Goal: Task Accomplishment & Management: Use online tool/utility

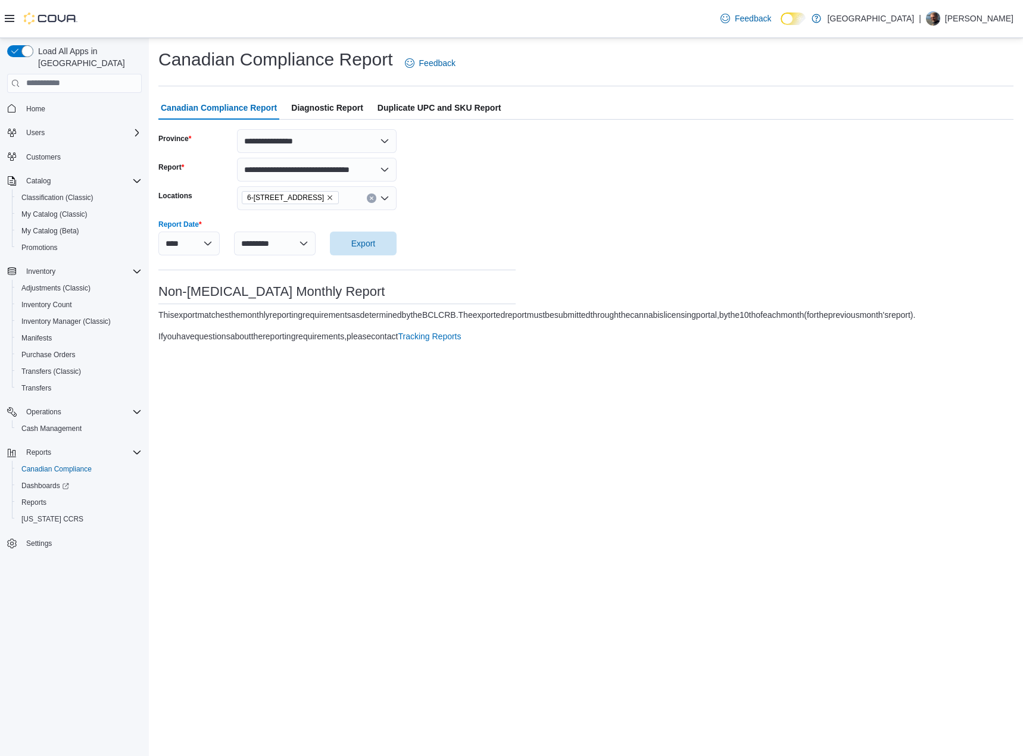
select select "**********"
select select "*********"
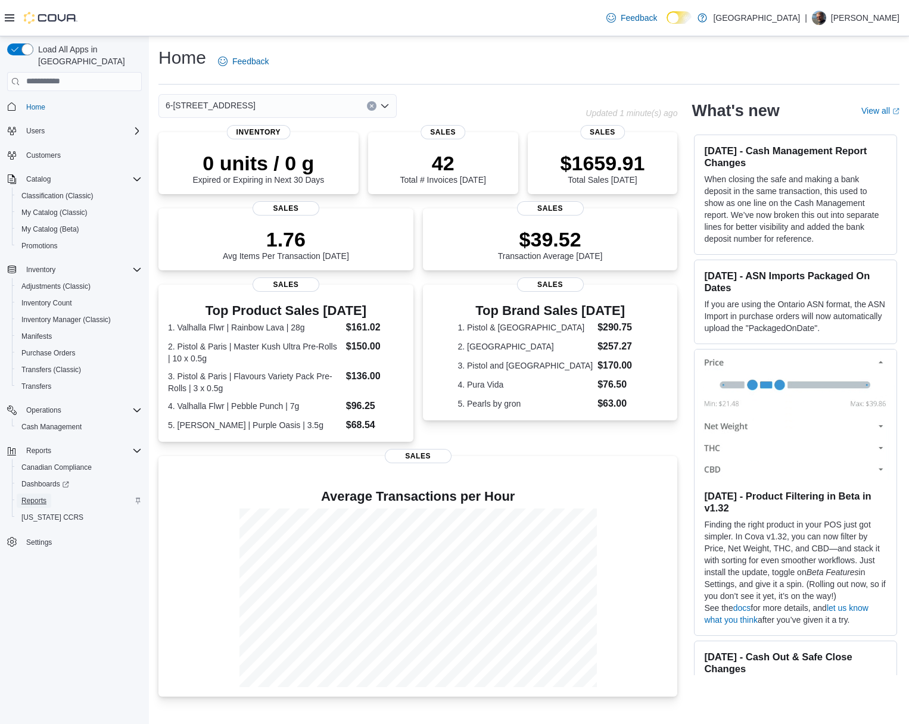
click at [32, 496] on span "Reports" at bounding box center [33, 501] width 25 height 10
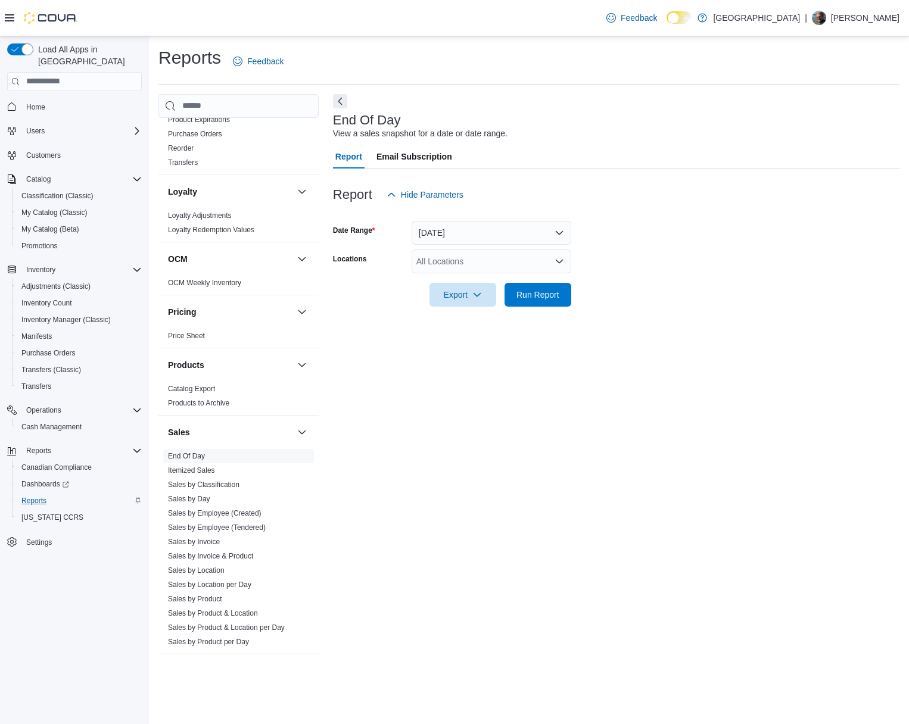
scroll to position [476, 0]
click at [198, 467] on link "Itemized Sales" at bounding box center [191, 469] width 47 height 8
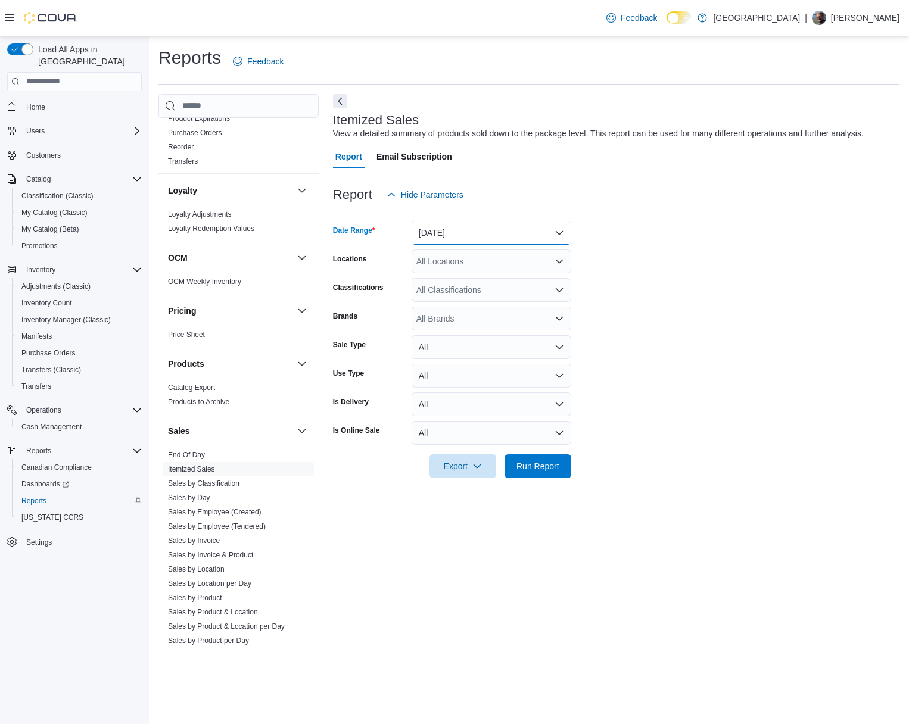
click at [472, 239] on button "[DATE]" at bounding box center [492, 233] width 160 height 24
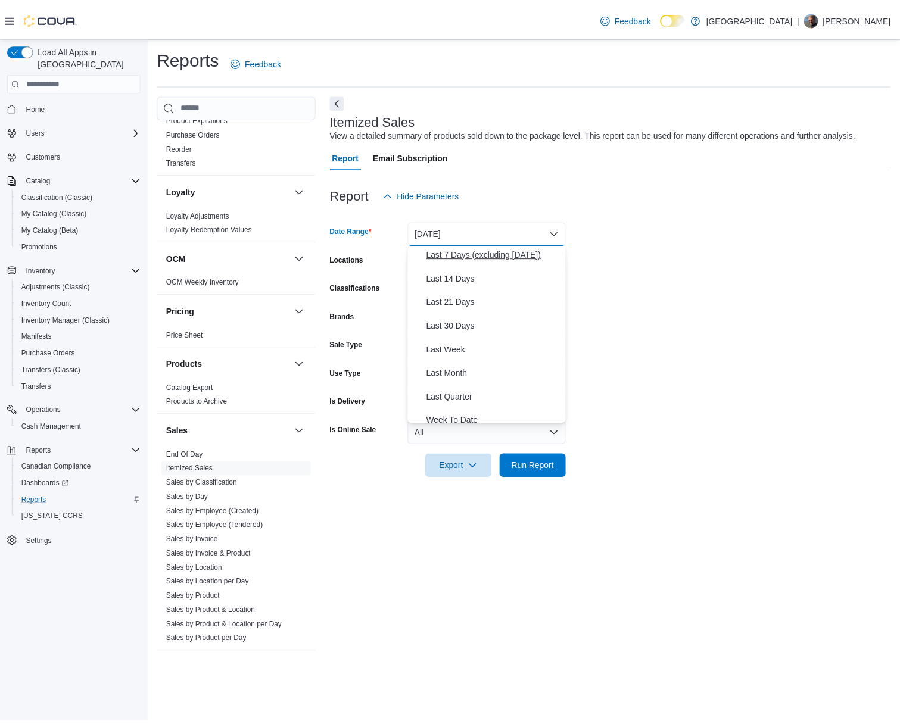
scroll to position [119, 0]
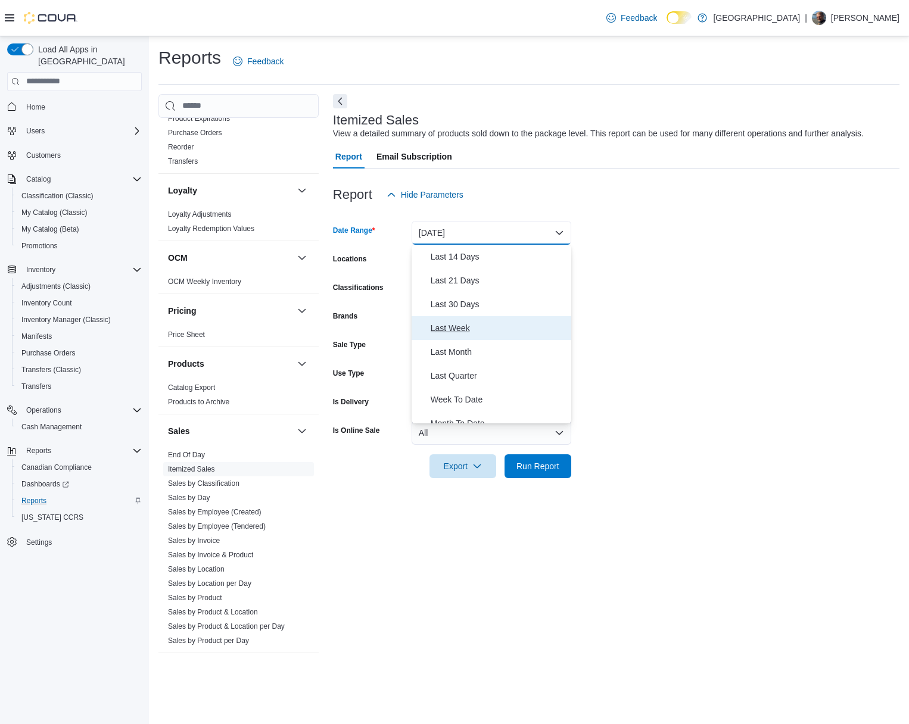
click at [469, 330] on span "Last Week" at bounding box center [499, 328] width 136 height 14
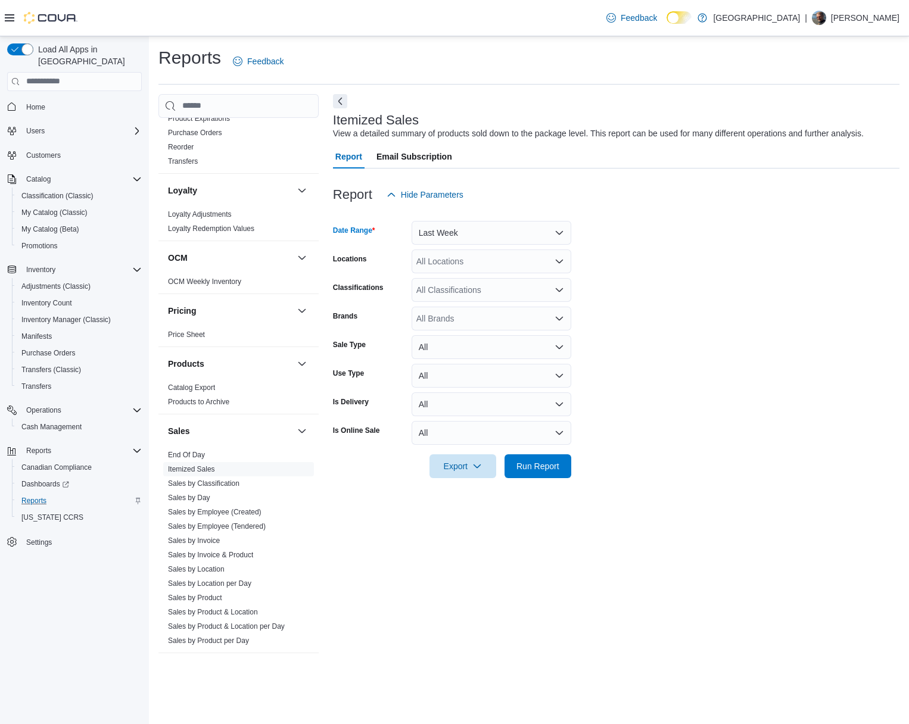
click at [471, 269] on div "All Locations" at bounding box center [492, 262] width 160 height 24
click at [468, 295] on span "[STREET_ADDRESS]" at bounding box center [478, 299] width 82 height 12
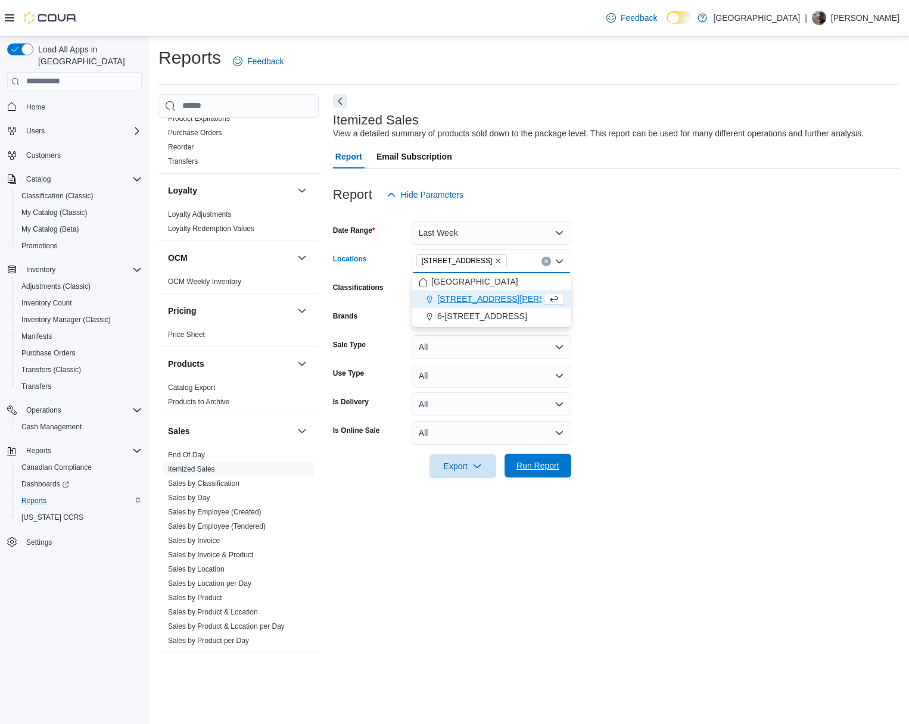
click at [529, 470] on span "Run Report" at bounding box center [537, 466] width 43 height 12
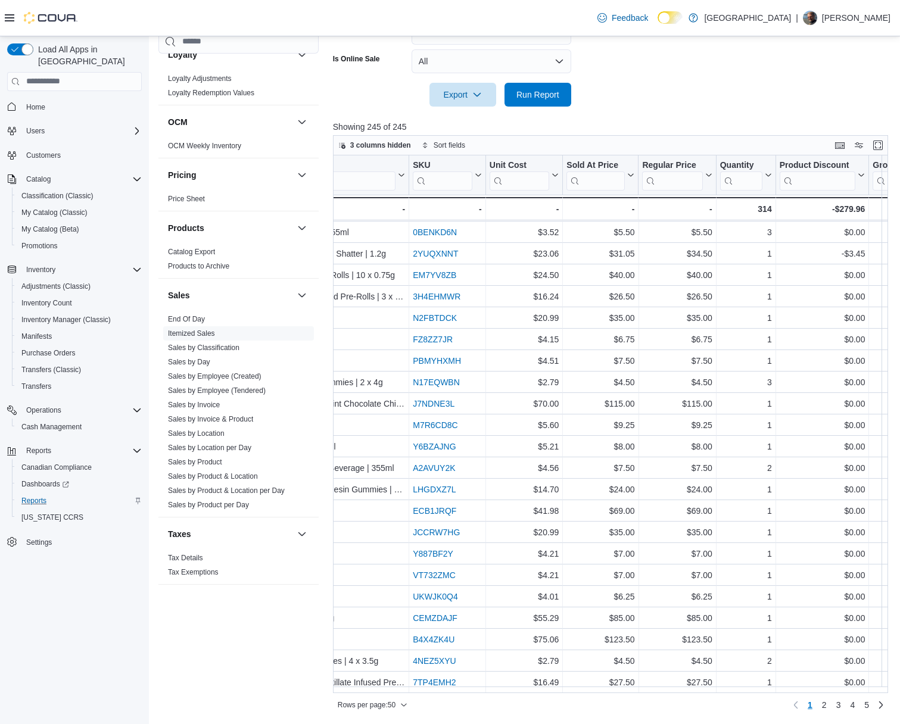
scroll to position [605, 2091]
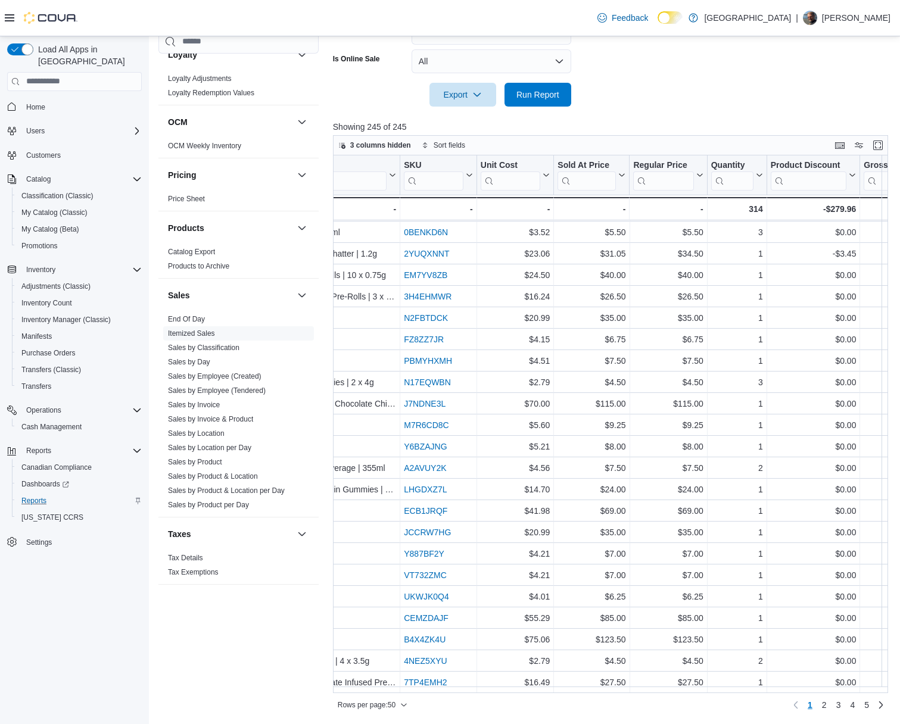
click at [214, 666] on div "Cash Management Cash Management Cash Out Details Compliance OCS Transaction Sub…" at bounding box center [238, 356] width 160 height 652
